Goal: Task Accomplishment & Management: Use online tool/utility

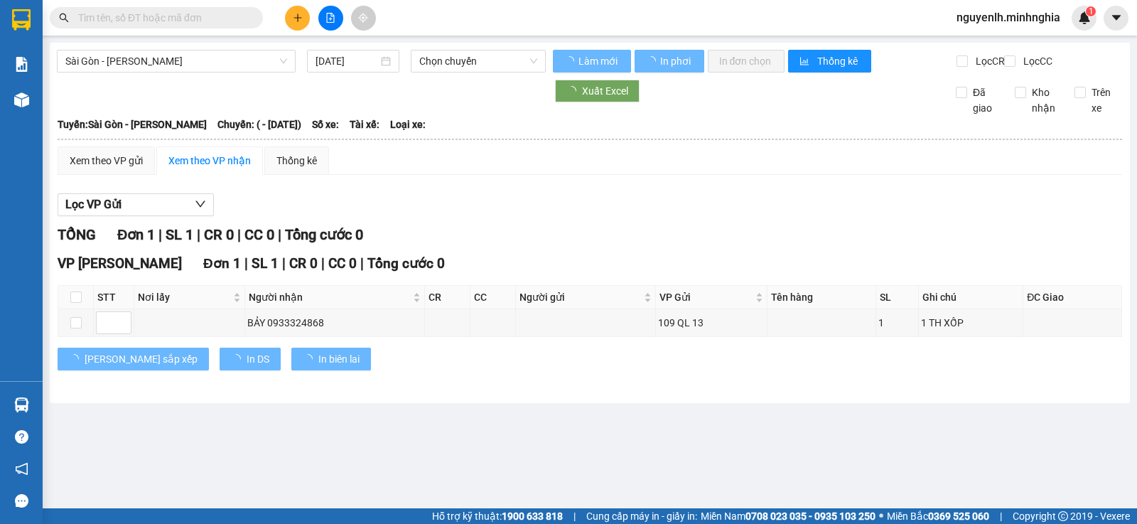
type input "[DATE]"
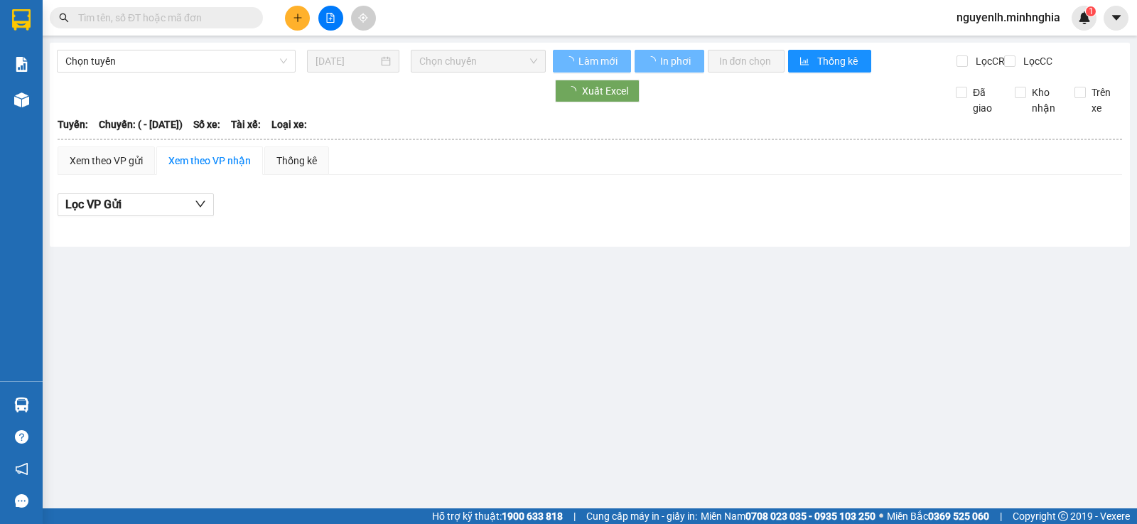
type input "[DATE]"
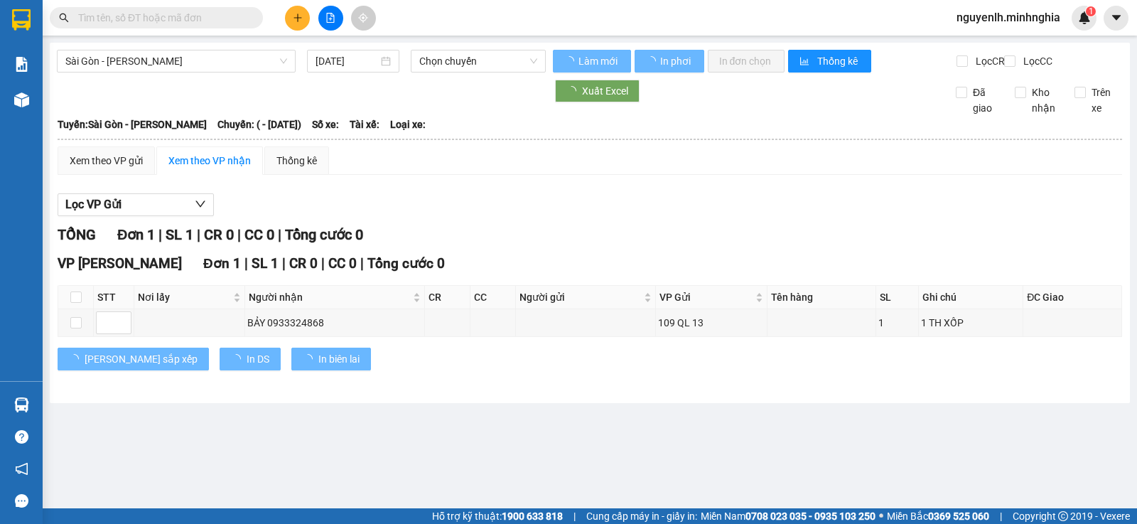
type input "[DATE]"
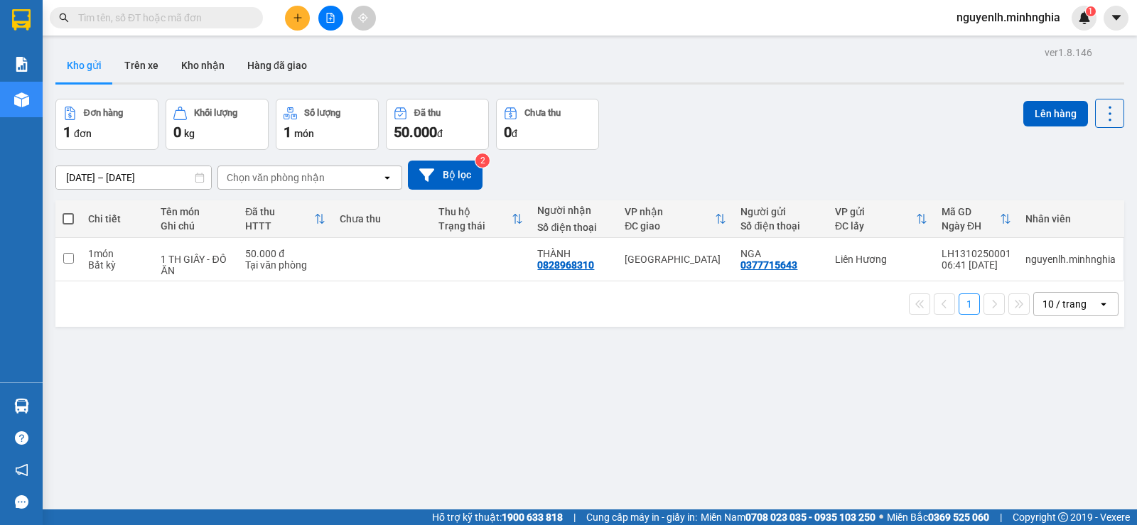
click at [74, 212] on th at bounding box center [68, 219] width 26 height 38
click at [71, 220] on span at bounding box center [68, 218] width 11 height 11
click at [68, 212] on input "checkbox" at bounding box center [68, 212] width 0 height 0
checkbox input "true"
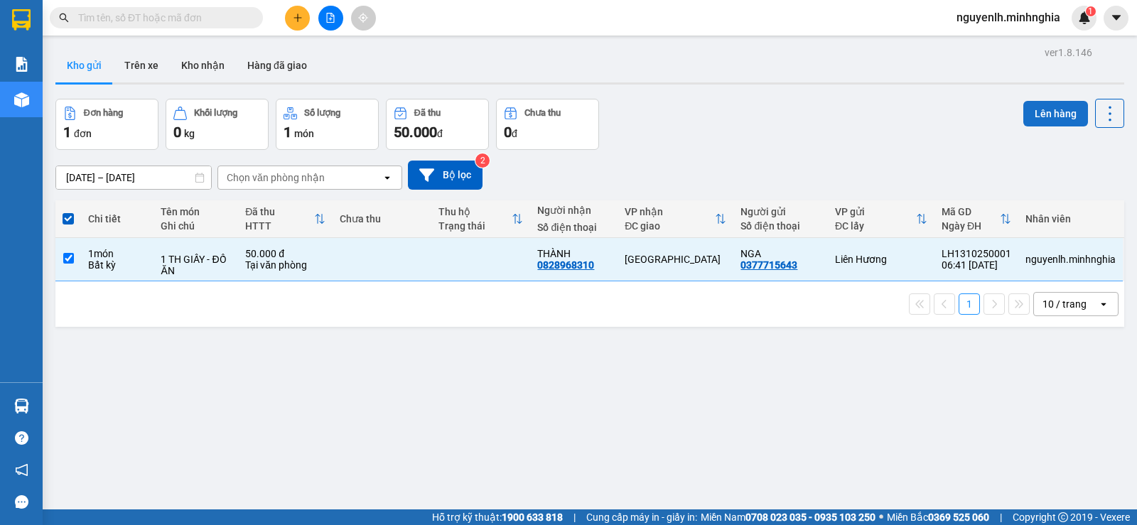
click at [1062, 108] on button "Lên hàng" at bounding box center [1055, 114] width 65 height 26
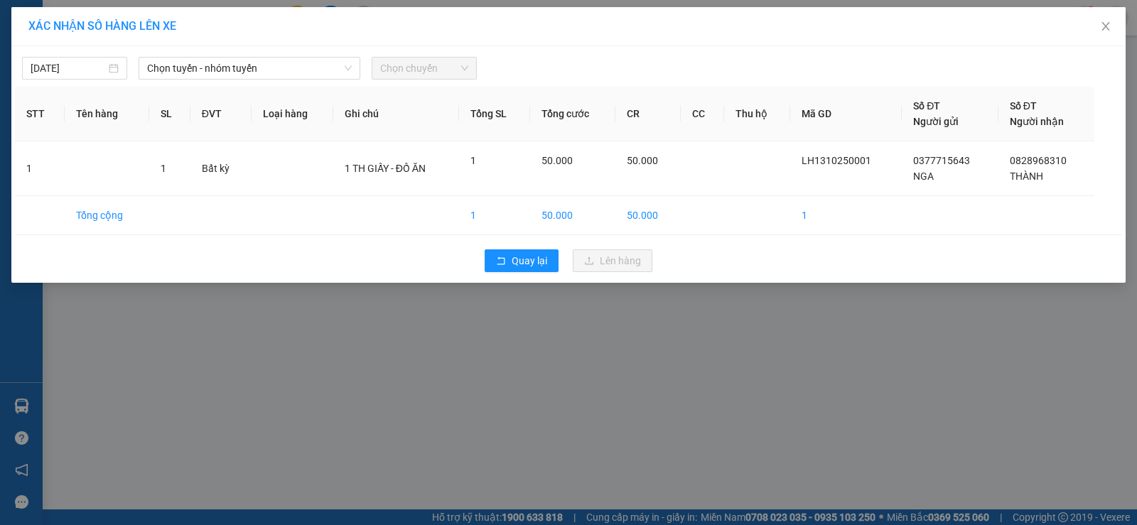
drag, startPoint x: 205, startPoint y: 55, endPoint x: 200, endPoint y: 102, distance: 47.3
click at [208, 62] on div "[DATE] Chọn tuyến - nhóm tuyến Chọn chuyến" at bounding box center [568, 65] width 1107 height 30
drag, startPoint x: 209, startPoint y: 69, endPoint x: 213, endPoint y: 82, distance: 13.3
click at [210, 70] on span "Chọn tuyến - nhóm tuyến" at bounding box center [249, 68] width 205 height 21
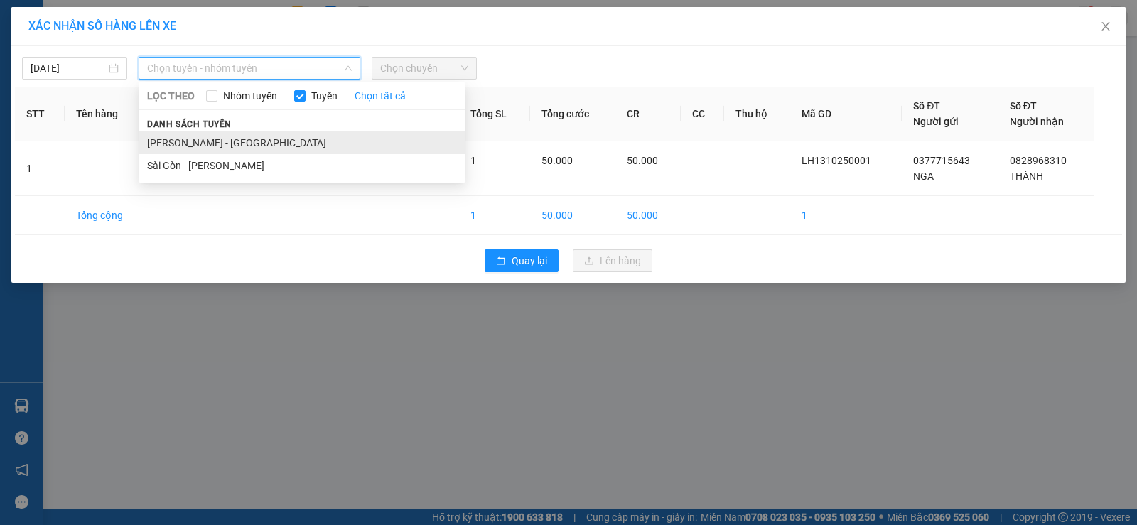
click at [195, 141] on li "[PERSON_NAME] - [GEOGRAPHIC_DATA]" at bounding box center [302, 142] width 327 height 23
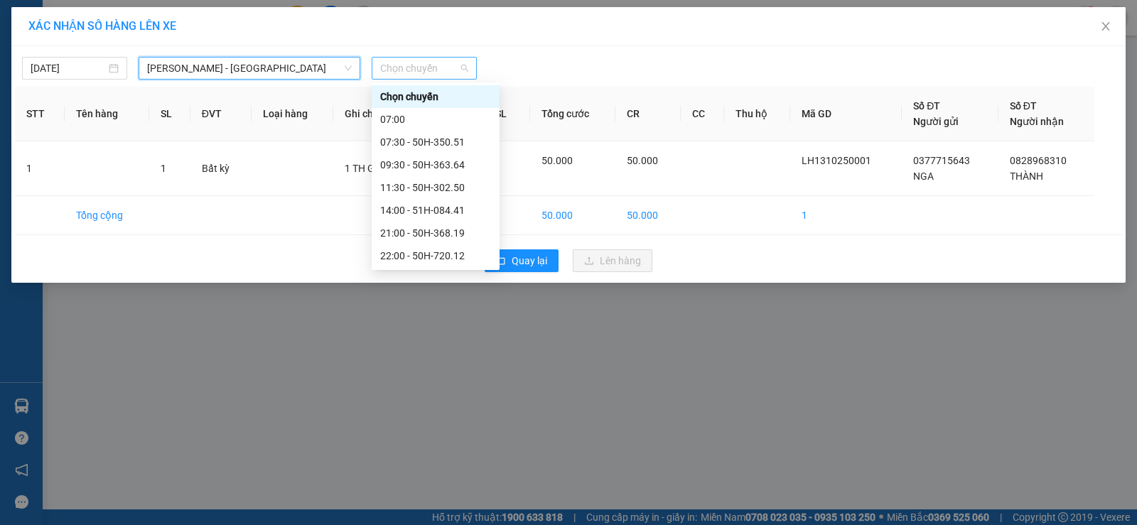
click at [428, 66] on span "Chọn chuyến" at bounding box center [424, 68] width 88 height 21
click at [437, 140] on div "07:30 - 50H-350.51" at bounding box center [435, 142] width 111 height 16
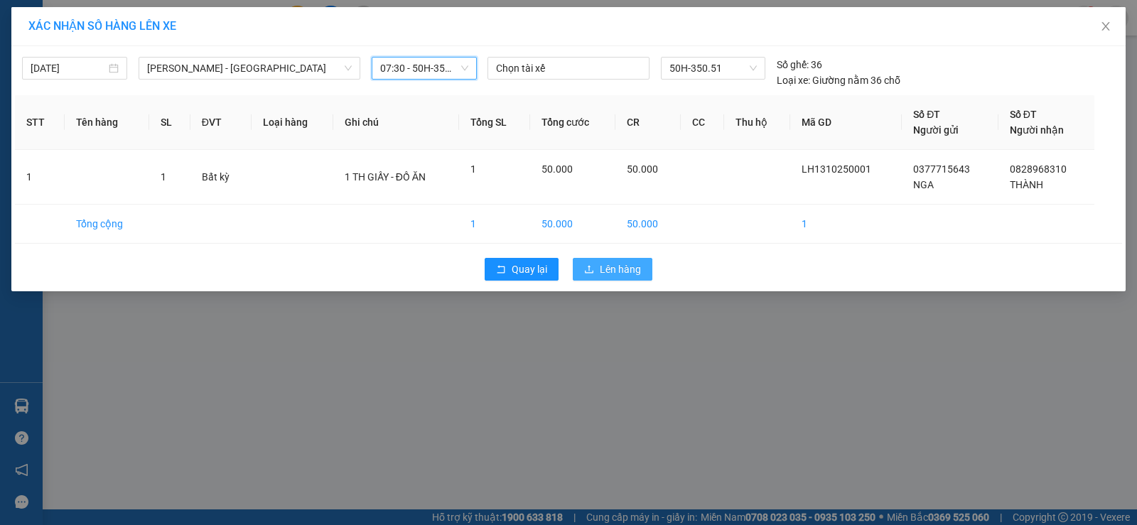
click at [631, 274] on span "Lên hàng" at bounding box center [620, 270] width 41 height 16
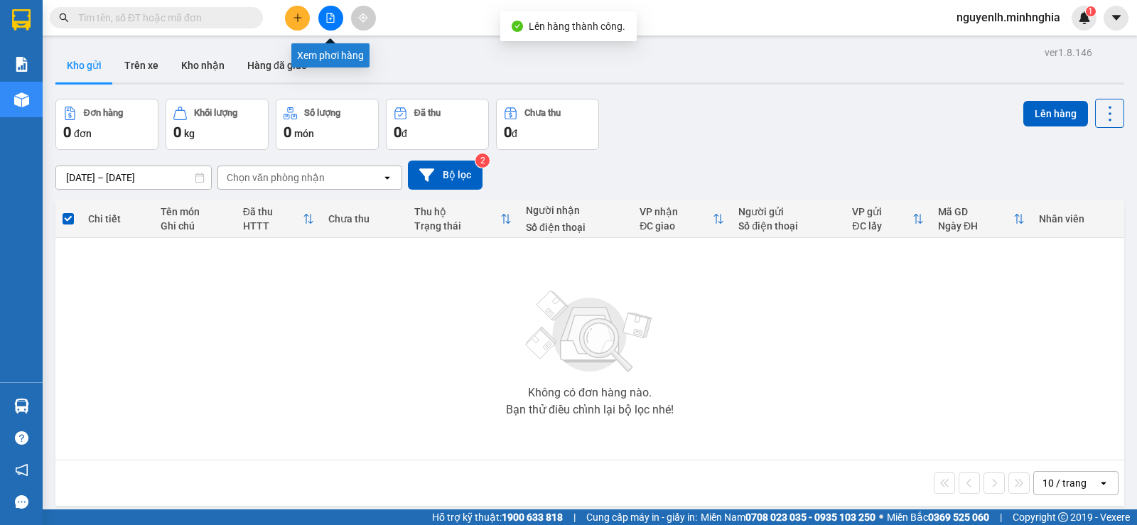
click at [327, 23] on button at bounding box center [330, 18] width 25 height 25
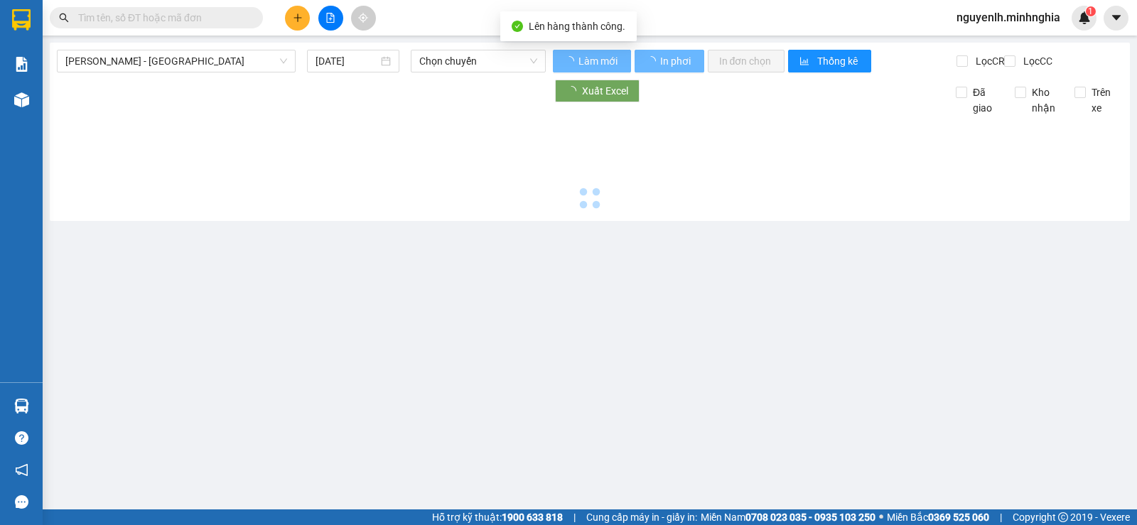
type input "[DATE]"
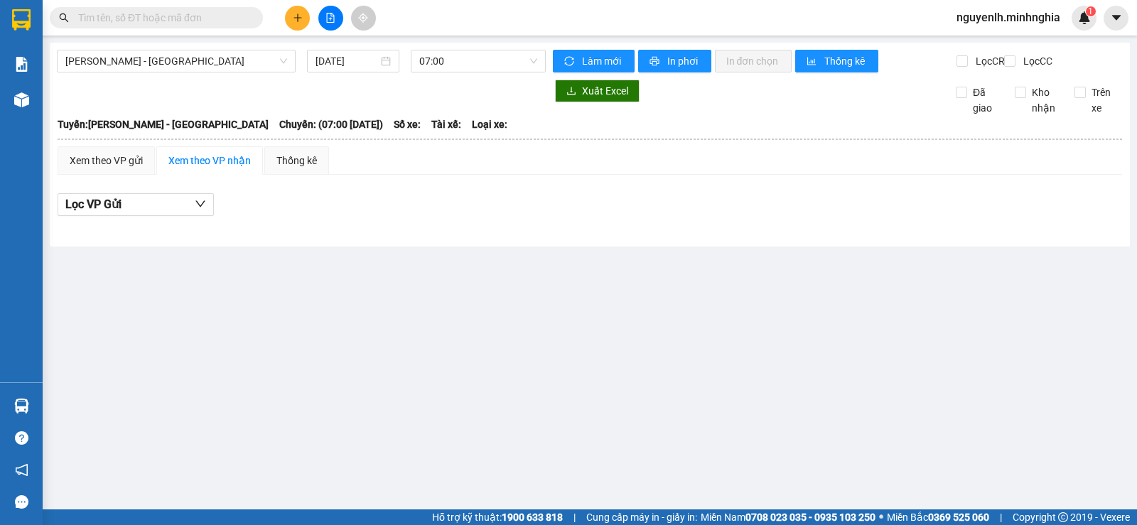
drag, startPoint x: 438, startPoint y: 60, endPoint x: 441, endPoint y: 72, distance: 13.3
click at [438, 65] on span "07:00" at bounding box center [477, 60] width 117 height 21
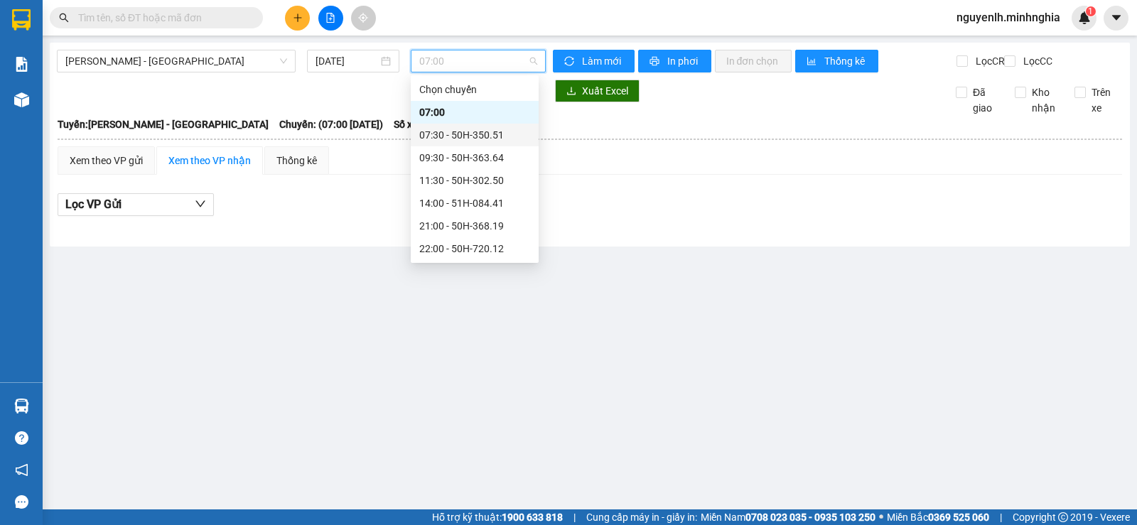
click at [477, 139] on div "07:30 - 50H-350.51" at bounding box center [474, 135] width 111 height 16
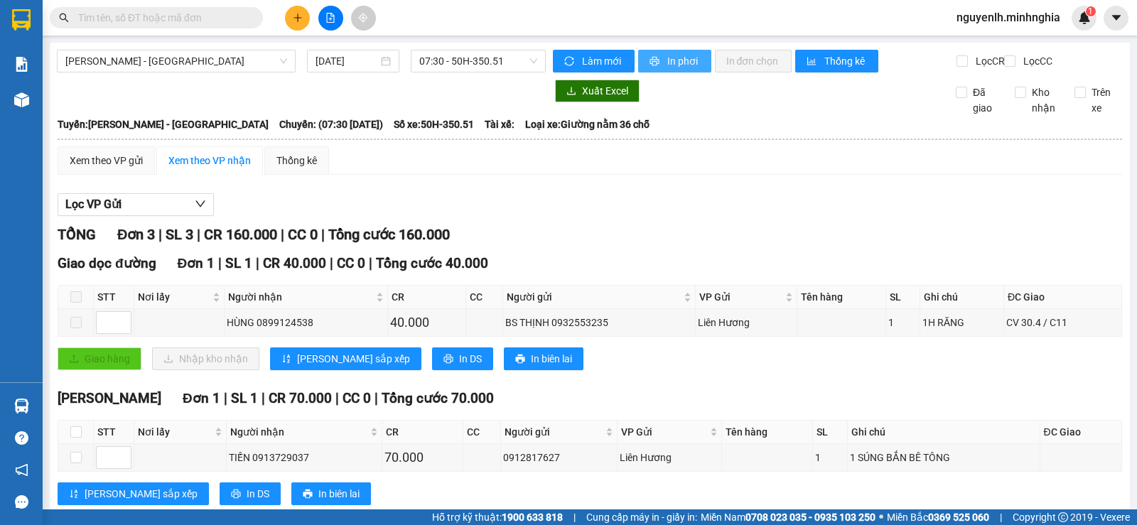
click at [667, 58] on span "In phơi" at bounding box center [683, 61] width 33 height 16
click at [628, 404] on div "[PERSON_NAME] 1 | SL 1 | CR 70.000 | CC 0 | Tổng cước 70.000" at bounding box center [590, 398] width 1065 height 21
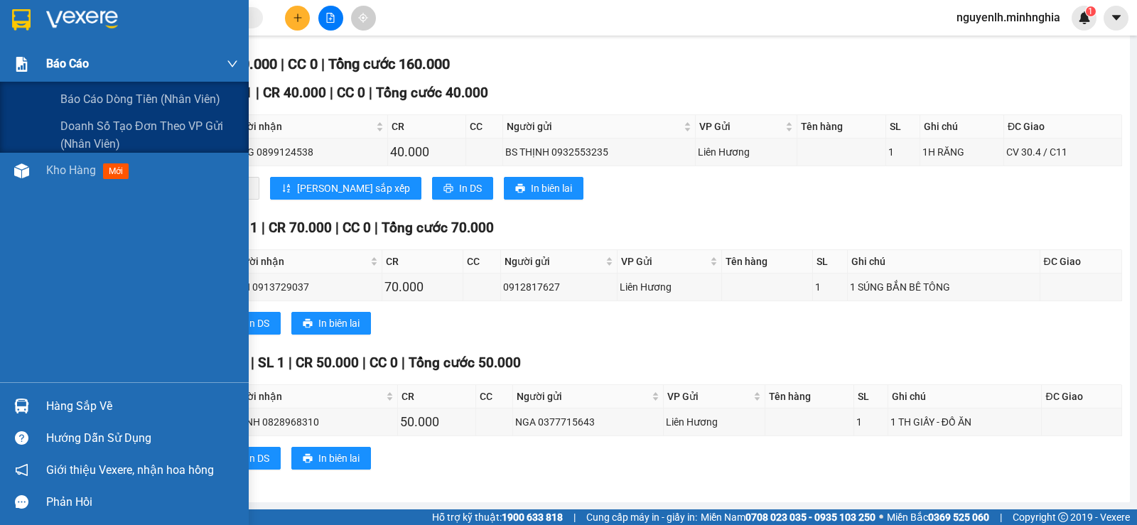
scroll to position [112, 0]
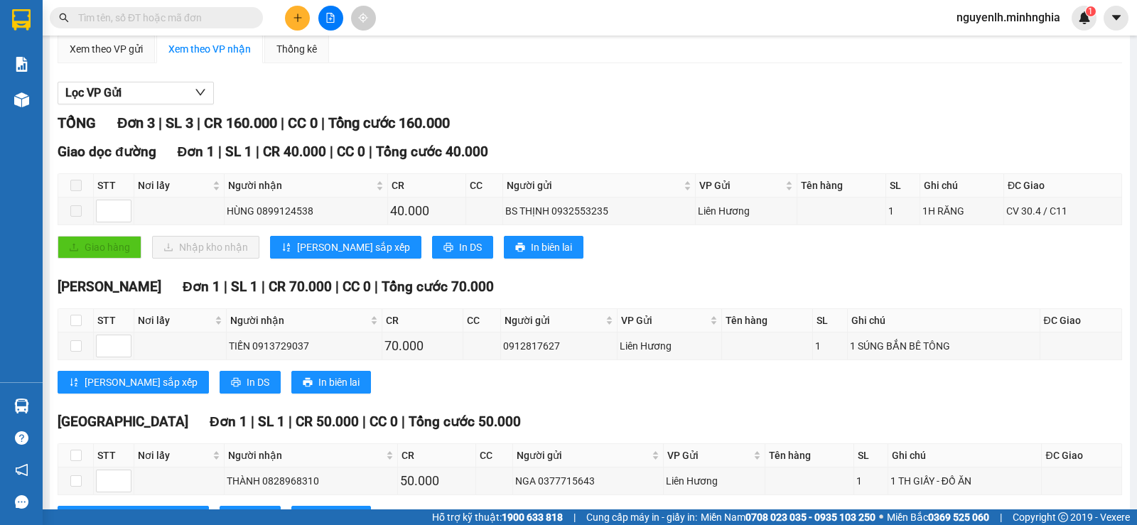
drag, startPoint x: 569, startPoint y: 125, endPoint x: 257, endPoint y: 102, distance: 312.8
click at [566, 124] on div "Lọc VP Gửi TỔNG Đơn 3 | SL 3 | CR 160.000 | CC 0 | Tổng cước 160.000 Giao dọc …" at bounding box center [590, 311] width 1065 height 472
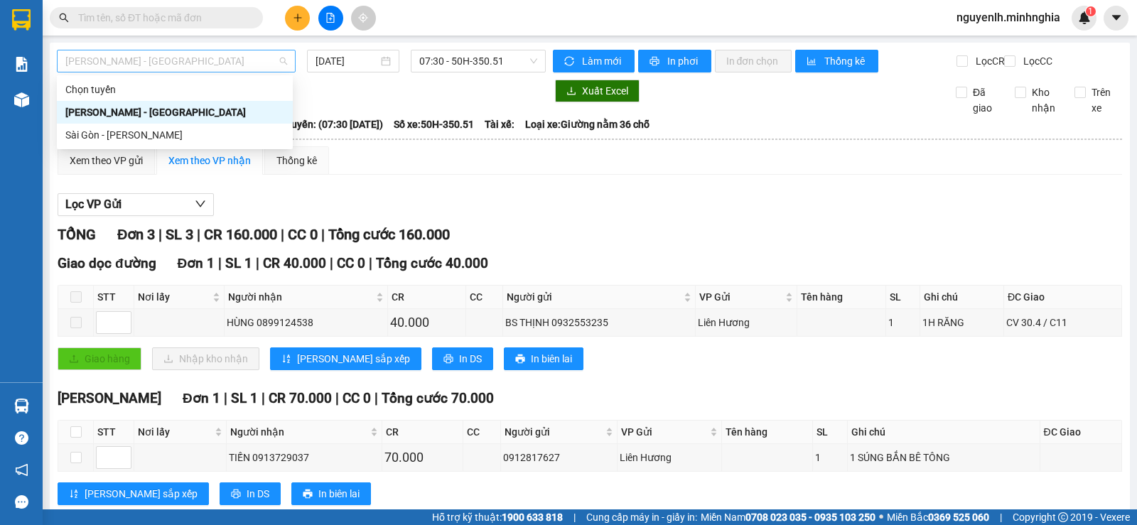
click at [152, 69] on span "[PERSON_NAME] - [GEOGRAPHIC_DATA]" at bounding box center [176, 60] width 222 height 21
click at [163, 134] on div "Sài Gòn - [PERSON_NAME]" at bounding box center [174, 135] width 219 height 16
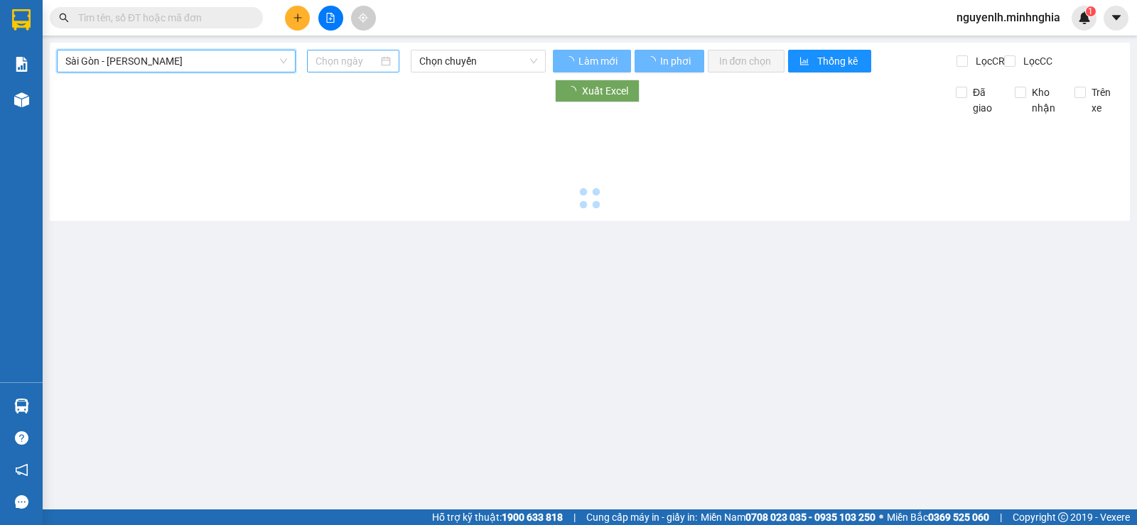
click at [325, 60] on input at bounding box center [347, 61] width 63 height 16
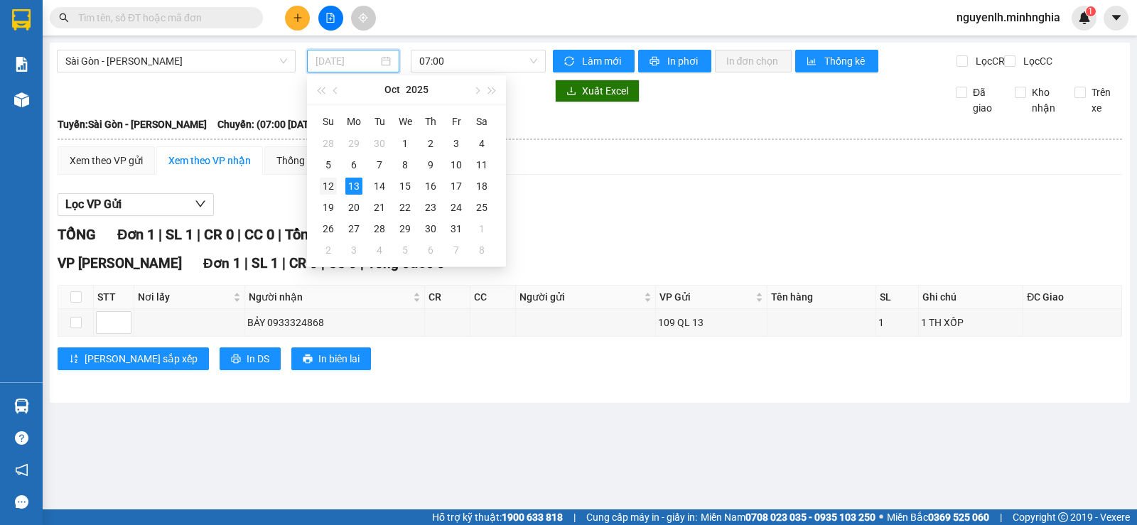
click at [337, 187] on td "12" at bounding box center [329, 186] width 26 height 21
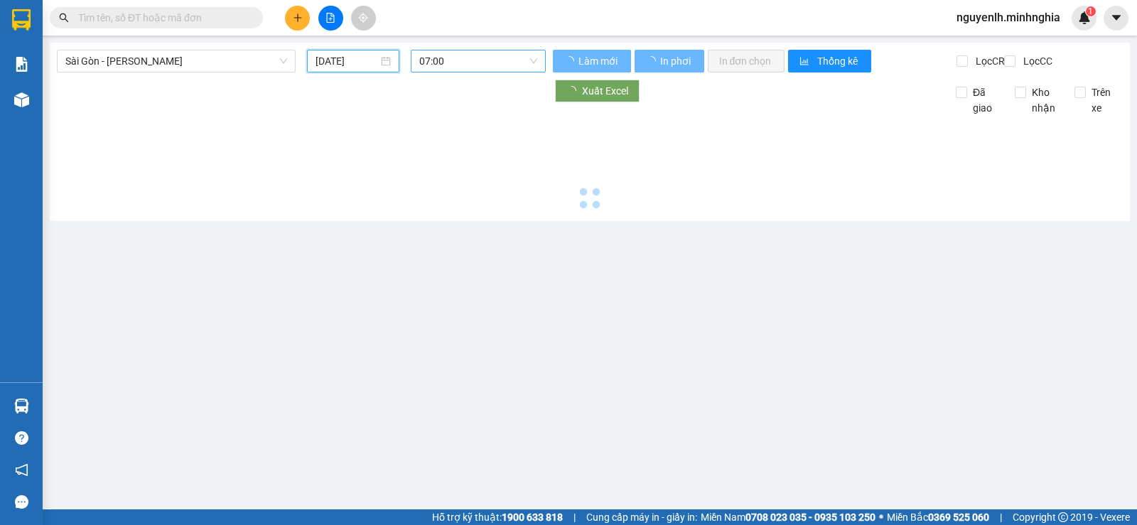
click at [500, 61] on span "07:00" at bounding box center [477, 60] width 117 height 21
type input "[DATE]"
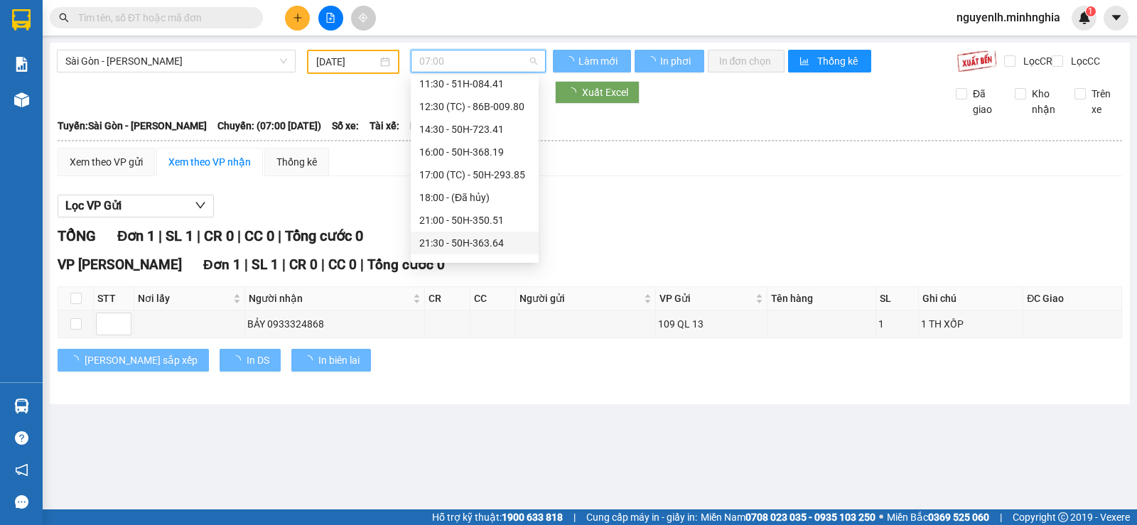
scroll to position [159, 0]
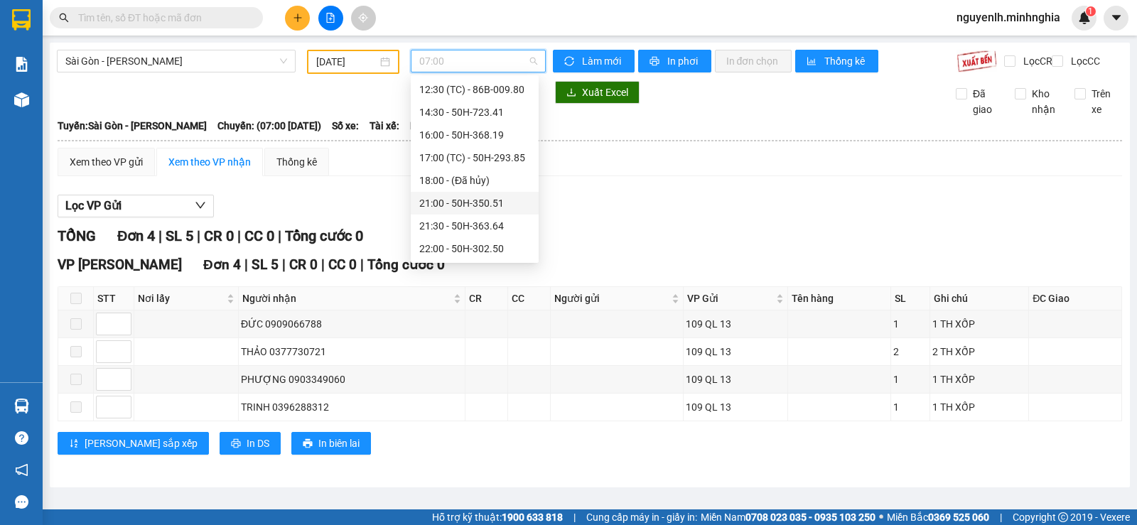
click at [475, 200] on div "21:00 - 50H-350.51" at bounding box center [474, 203] width 111 height 16
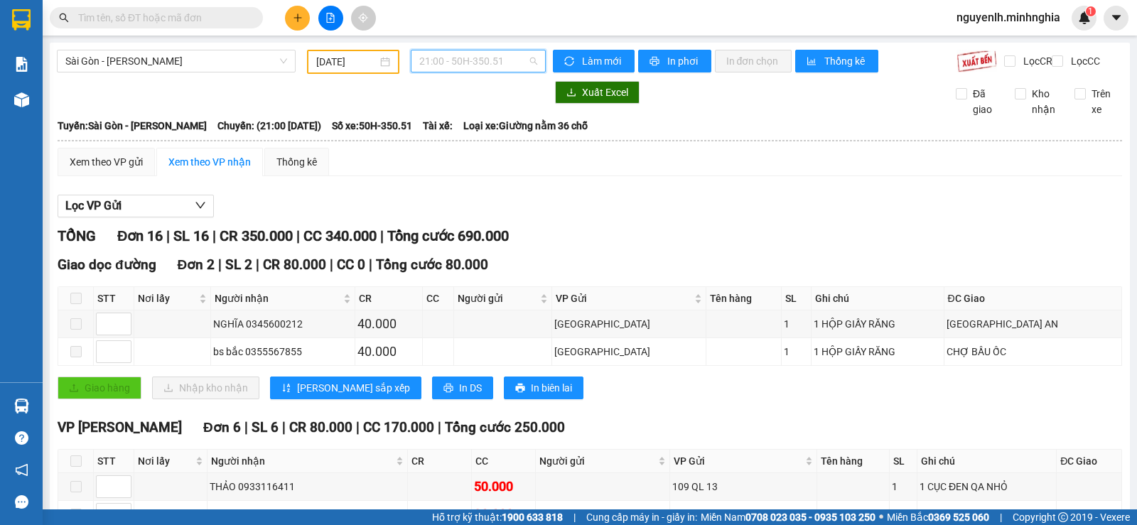
click at [472, 62] on span "21:00 - 50H-350.51" at bounding box center [477, 60] width 117 height 21
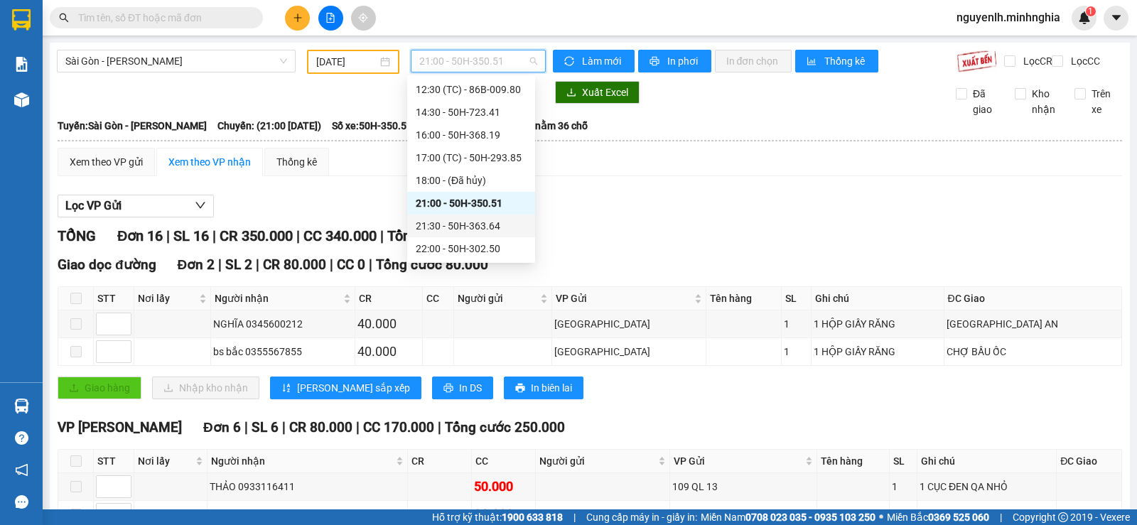
click at [479, 217] on div "21:30 - 50H-363.64" at bounding box center [471, 226] width 128 height 23
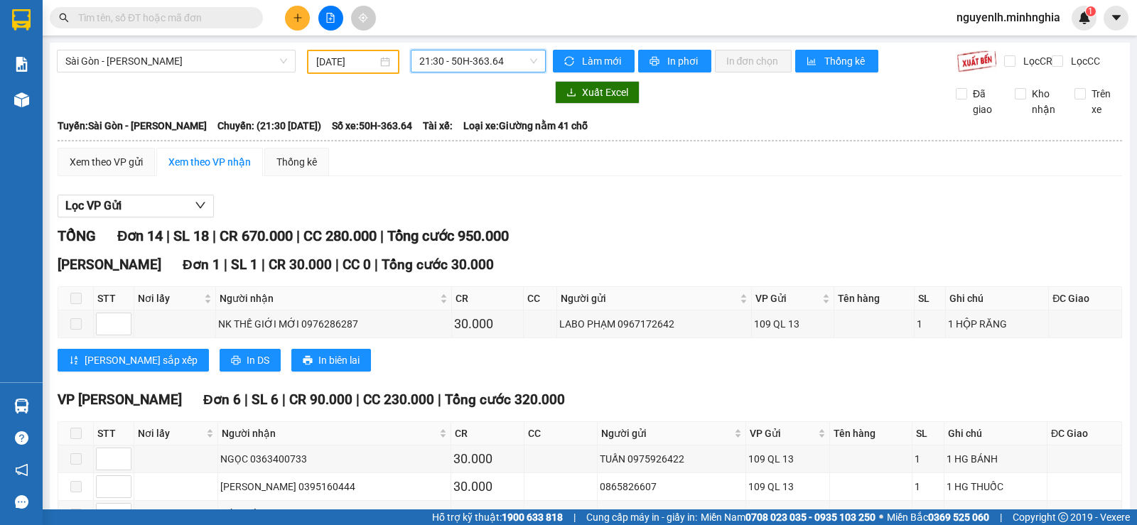
click at [473, 55] on span "21:30 - 50H-363.64" at bounding box center [477, 60] width 117 height 21
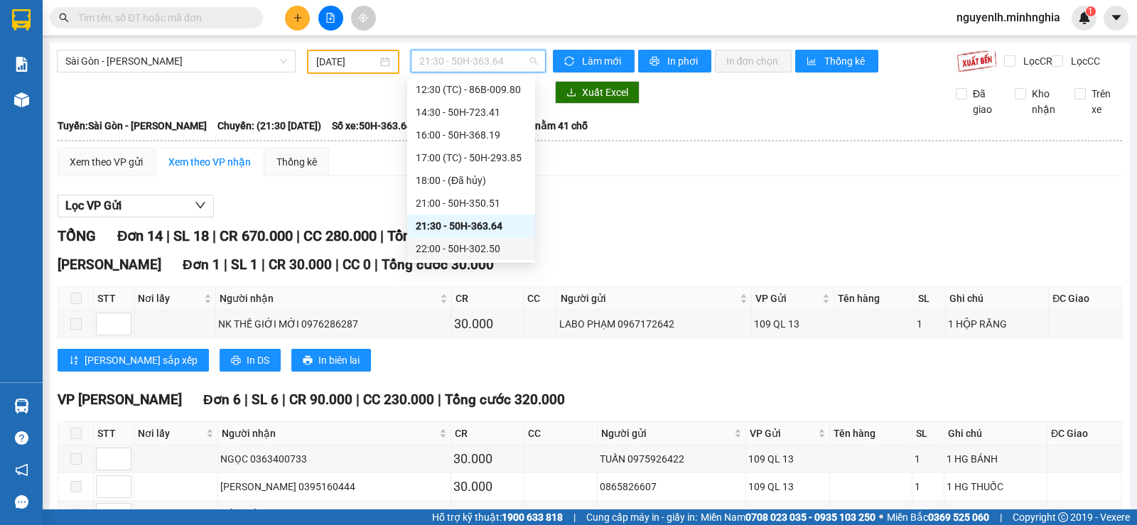
click at [468, 245] on div "22:00 - 50H-302.50" at bounding box center [471, 249] width 111 height 16
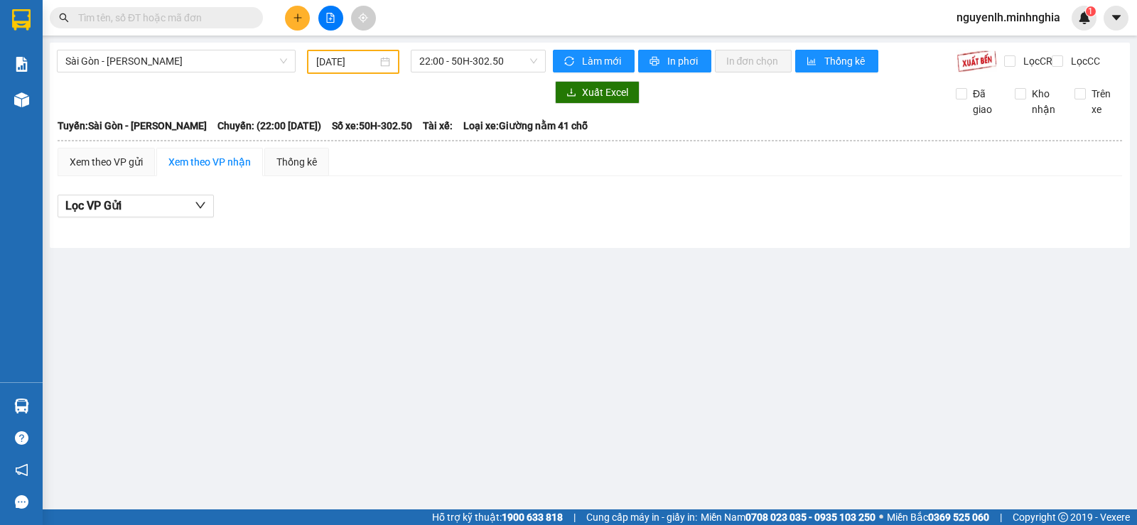
click at [464, 46] on div "[GEOGRAPHIC_DATA] - Phan Rí [DATE] 22:00 - 50H-302.50 Làm mới In phơi In đơn ch…" at bounding box center [590, 145] width 1080 height 205
click at [466, 64] on span "22:00 - 50H-302.50" at bounding box center [477, 60] width 117 height 21
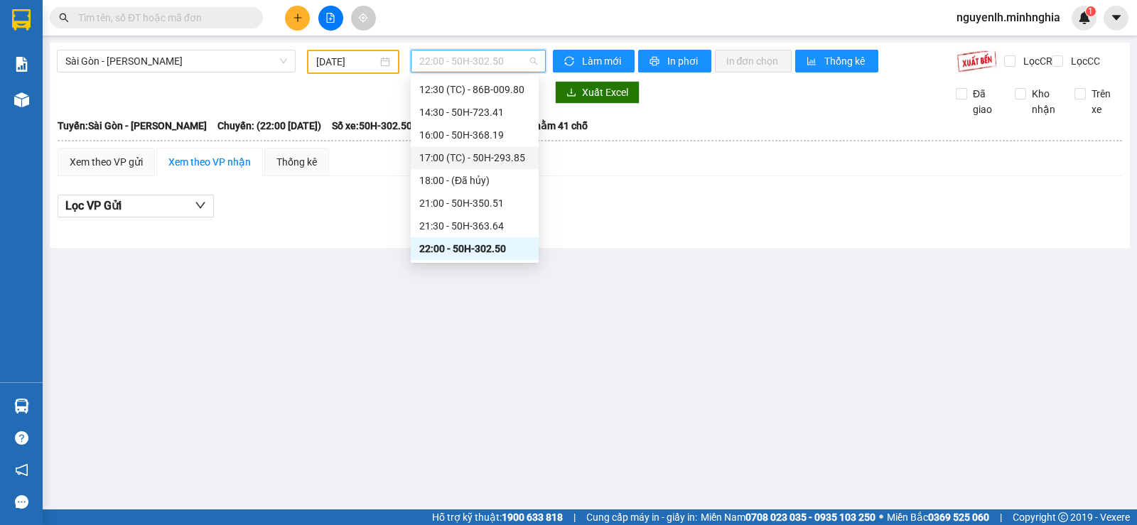
click at [490, 158] on div "17:00 (TC) - 50H-293.85" at bounding box center [474, 158] width 111 height 16
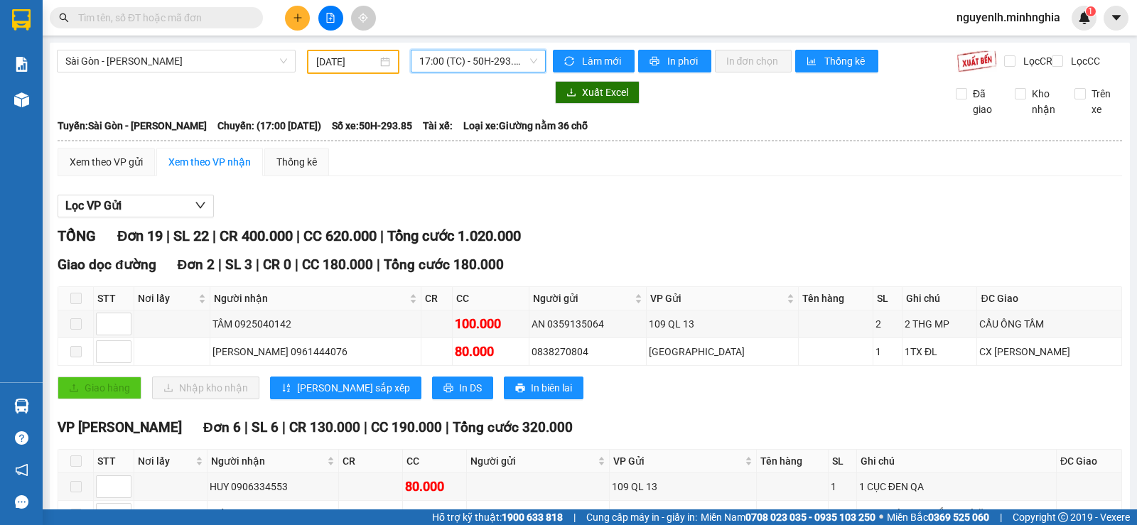
click at [448, 53] on span "17:00 (TC) - 50H-293.85" at bounding box center [477, 60] width 117 height 21
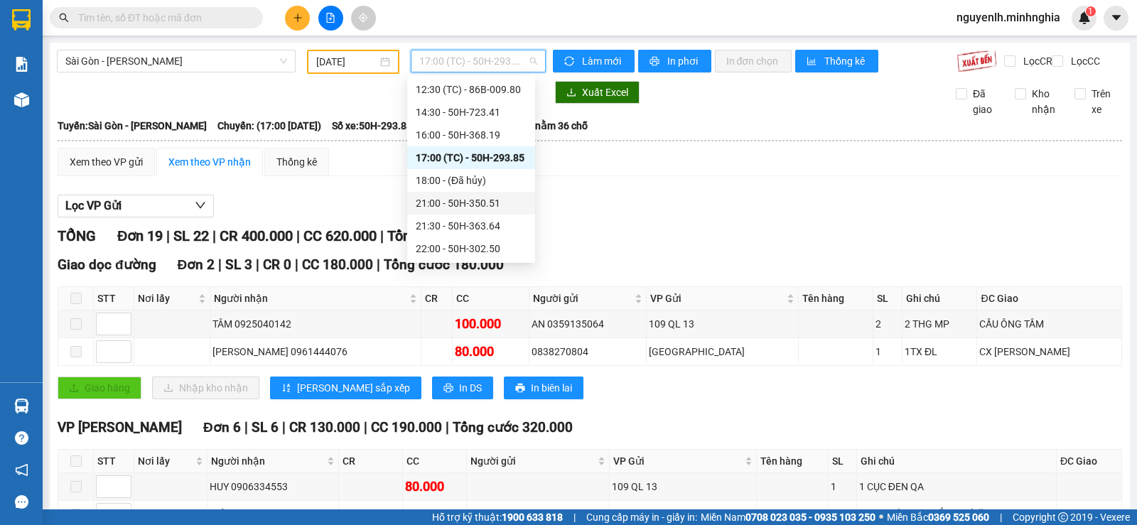
click at [493, 204] on div "21:00 - 50H-350.51" at bounding box center [471, 203] width 111 height 16
